Goal: Download file/media

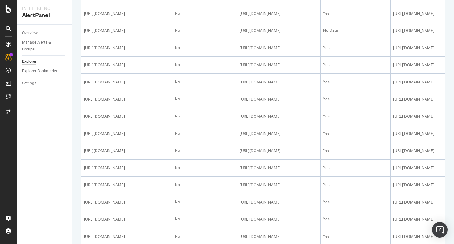
scroll to position [500, 0]
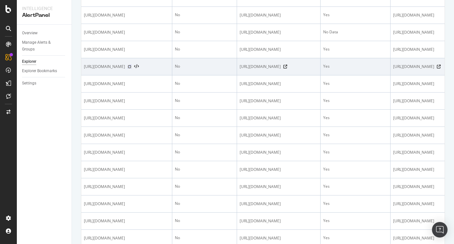
click at [132, 69] on icon at bounding box center [130, 67] width 4 height 4
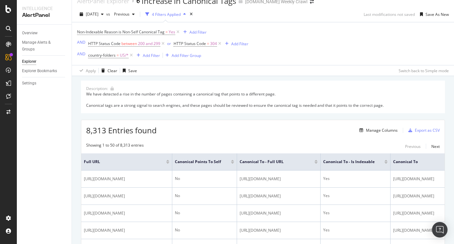
scroll to position [0, 0]
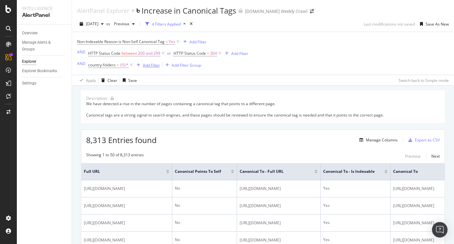
click at [151, 66] on div "Add Filter" at bounding box center [151, 66] width 17 height 6
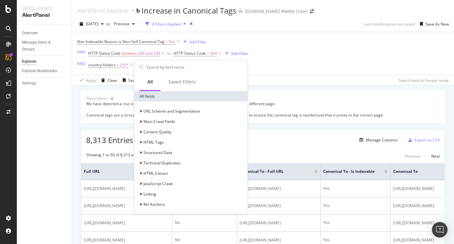
click at [298, 156] on div "Showing 1 to 50 of 8,313 entries Previous Next" at bounding box center [263, 156] width 364 height 8
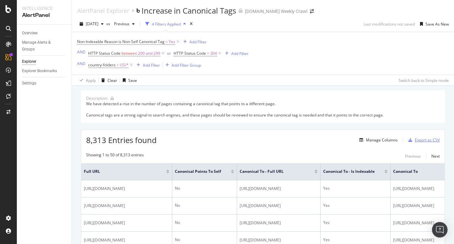
click at [424, 141] on div "Export as CSV" at bounding box center [427, 140] width 25 height 6
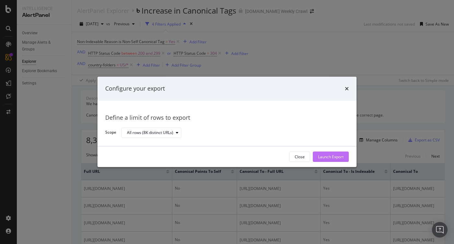
click at [330, 158] on div "Launch Export" at bounding box center [331, 157] width 26 height 6
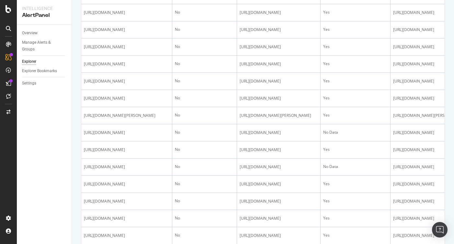
scroll to position [364, 0]
click at [8, 82] on icon at bounding box center [8, 83] width 5 height 5
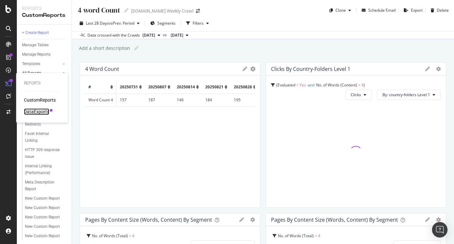
click at [44, 113] on div "DataExports" at bounding box center [36, 112] width 25 height 6
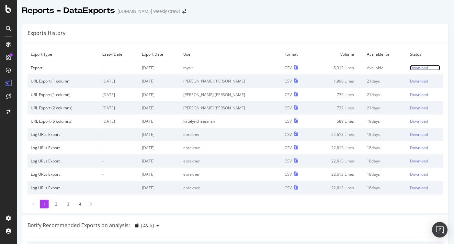
click at [420, 67] on div "Download" at bounding box center [419, 68] width 18 height 6
